Goal: Transaction & Acquisition: Purchase product/service

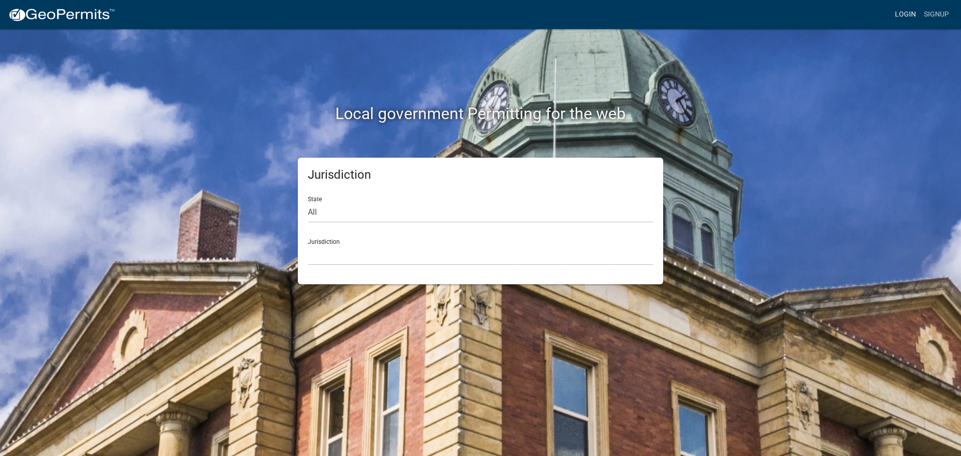
click at [908, 10] on link "Login" at bounding box center [905, 14] width 29 height 19
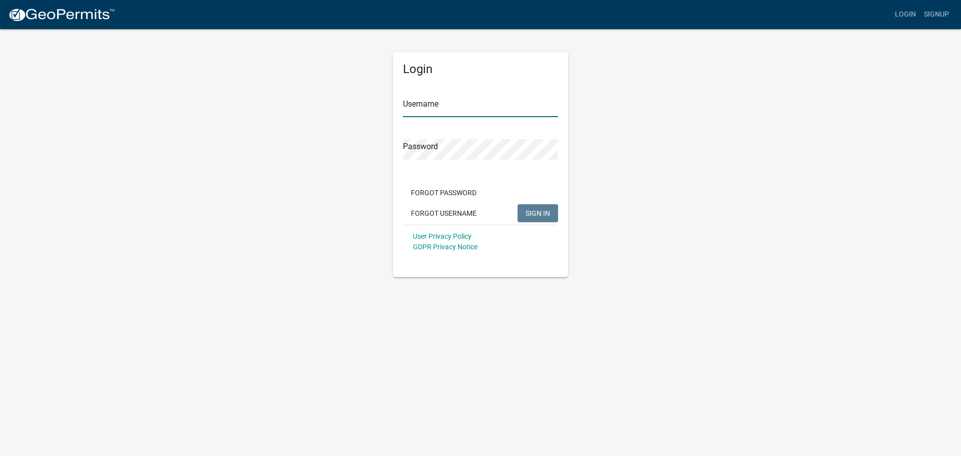
type input "codemann144"
drag, startPoint x: 540, startPoint y: 216, endPoint x: 562, endPoint y: 217, distance: 22.0
click at [540, 216] on span "SIGN IN" at bounding box center [537, 213] width 25 height 8
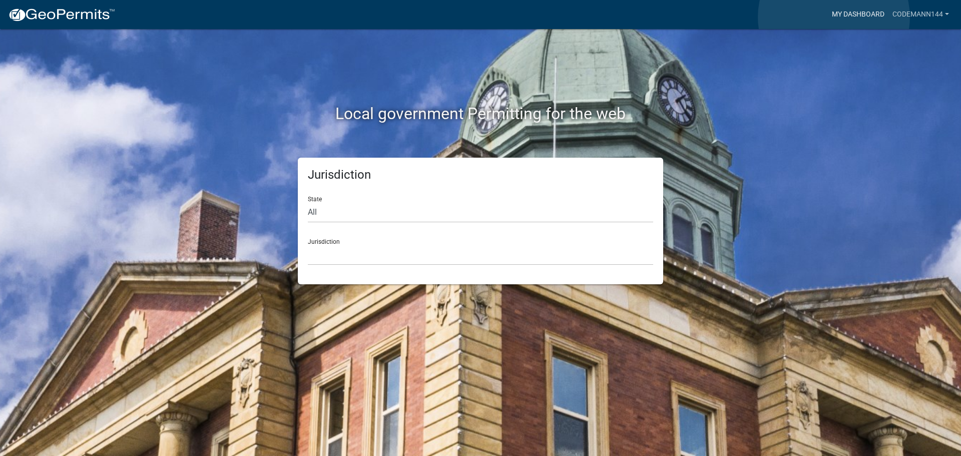
click at [834, 17] on link "My Dashboard" at bounding box center [858, 14] width 61 height 19
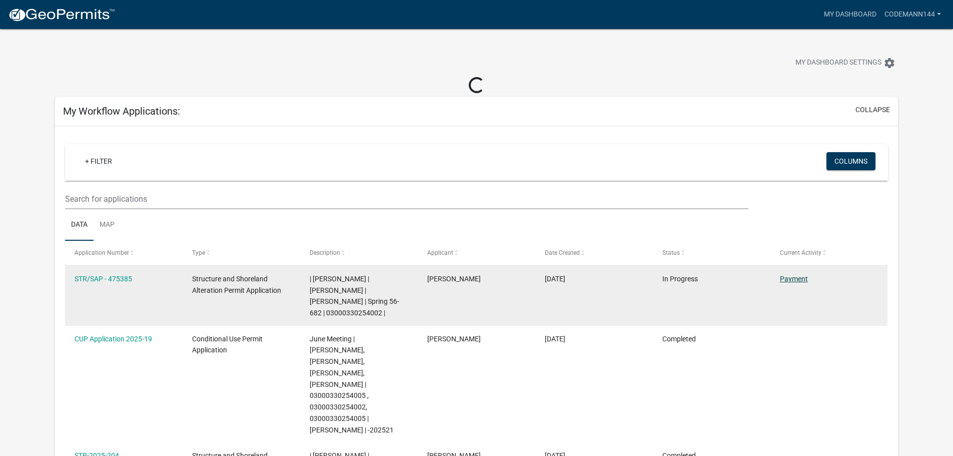
click at [795, 279] on link "Payment" at bounding box center [794, 279] width 28 height 8
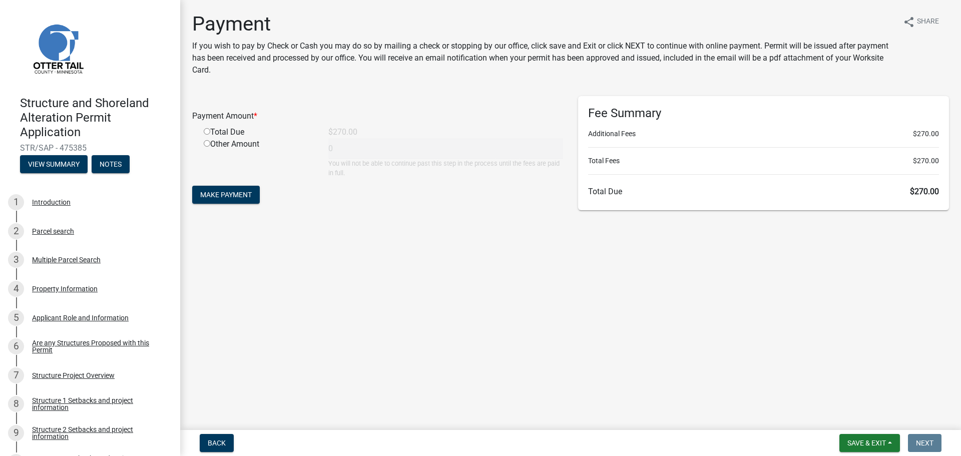
click at [204, 132] on input "radio" at bounding box center [207, 131] width 7 height 7
radio input "true"
type input "270"
click at [239, 194] on span "Make Payment" at bounding box center [226, 195] width 52 height 8
